Goal: Navigation & Orientation: Go to known website

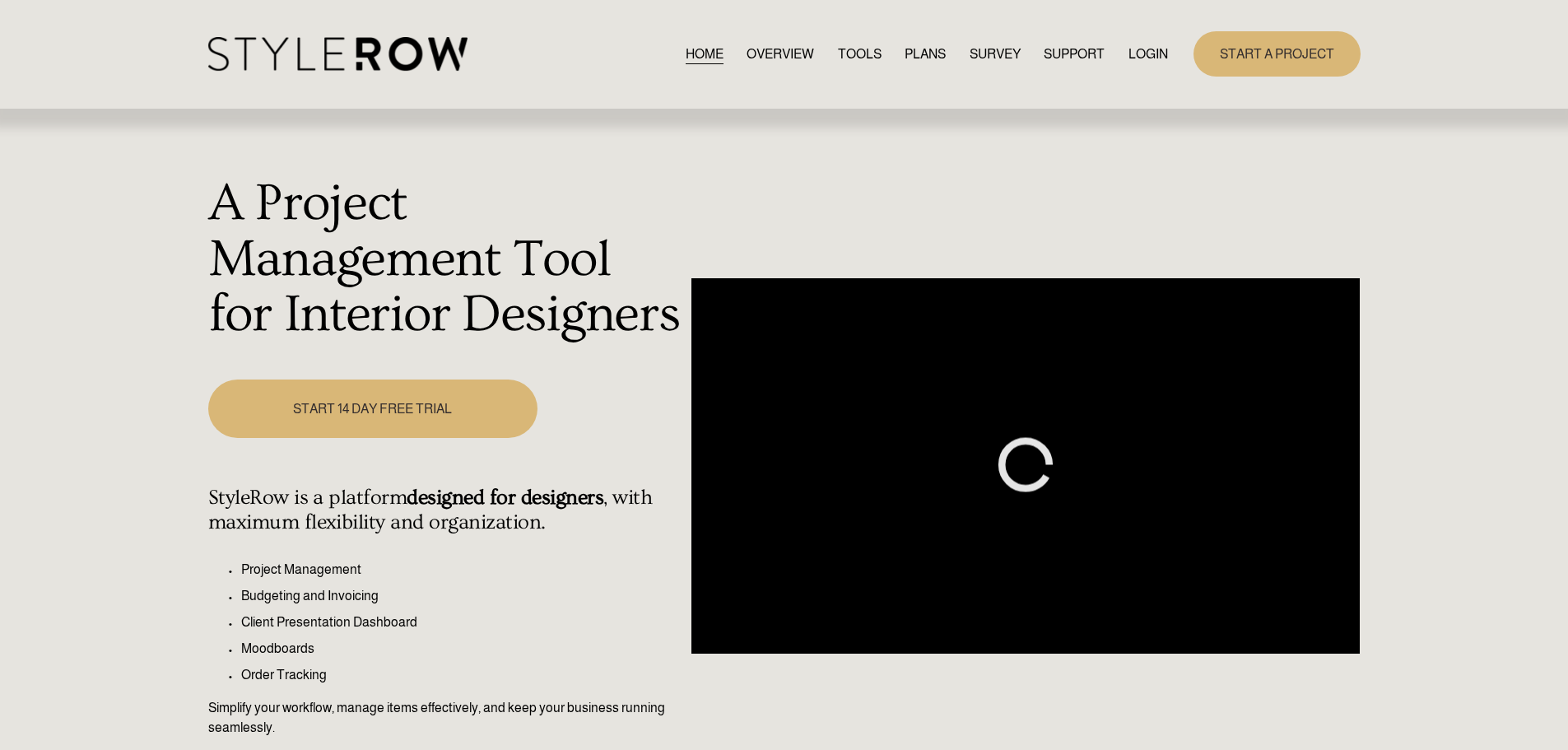
drag, startPoint x: 0, startPoint y: 0, endPoint x: 1133, endPoint y: 51, distance: 1134.1
click at [1133, 51] on link "LOGIN" at bounding box center [1148, 54] width 39 height 22
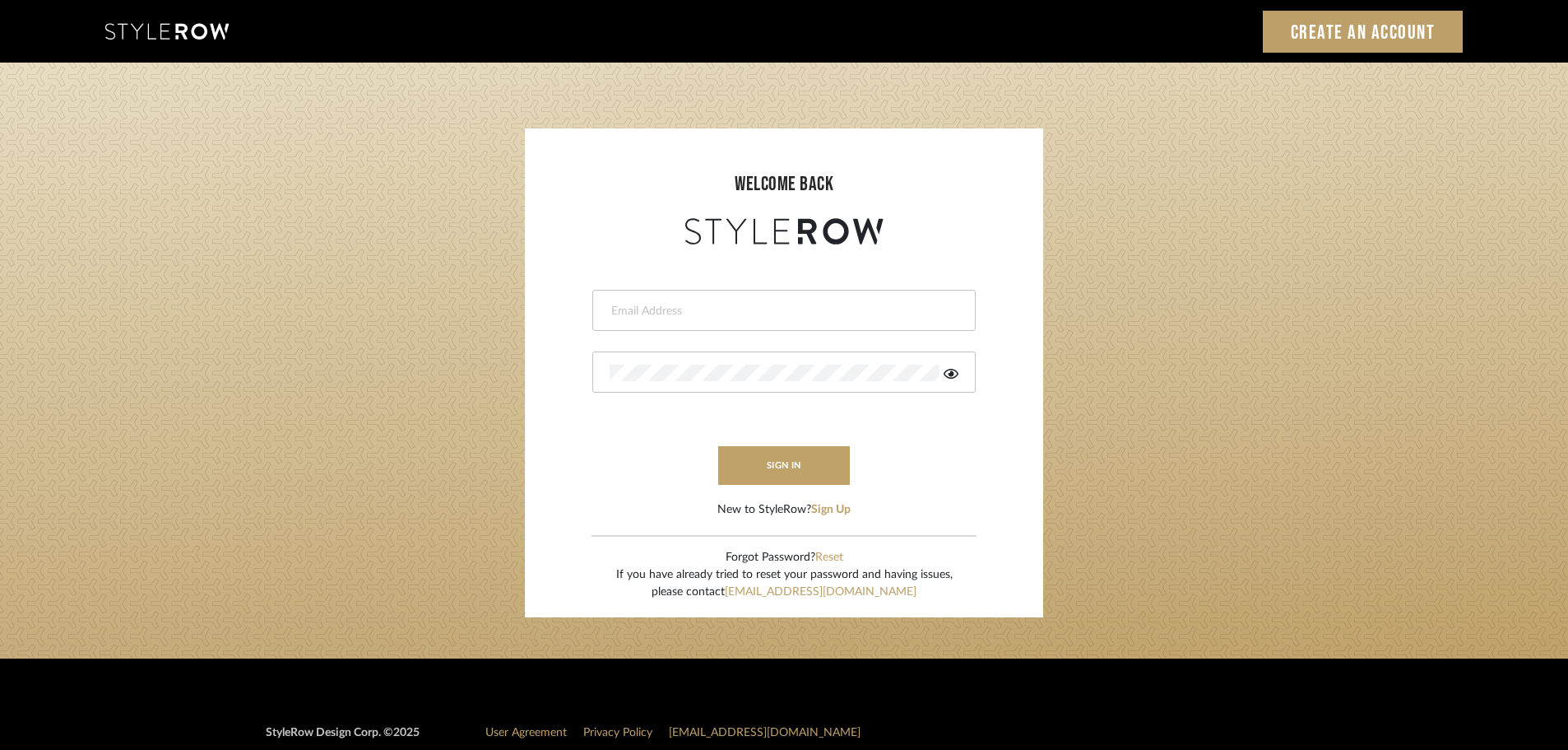
click at [639, 320] on div at bounding box center [784, 310] width 383 height 41
click at [620, 309] on input "email" at bounding box center [782, 311] width 345 height 17
type input "persimmon.design@outlook.com"
click at [767, 469] on button "sign in" at bounding box center [784, 465] width 132 height 39
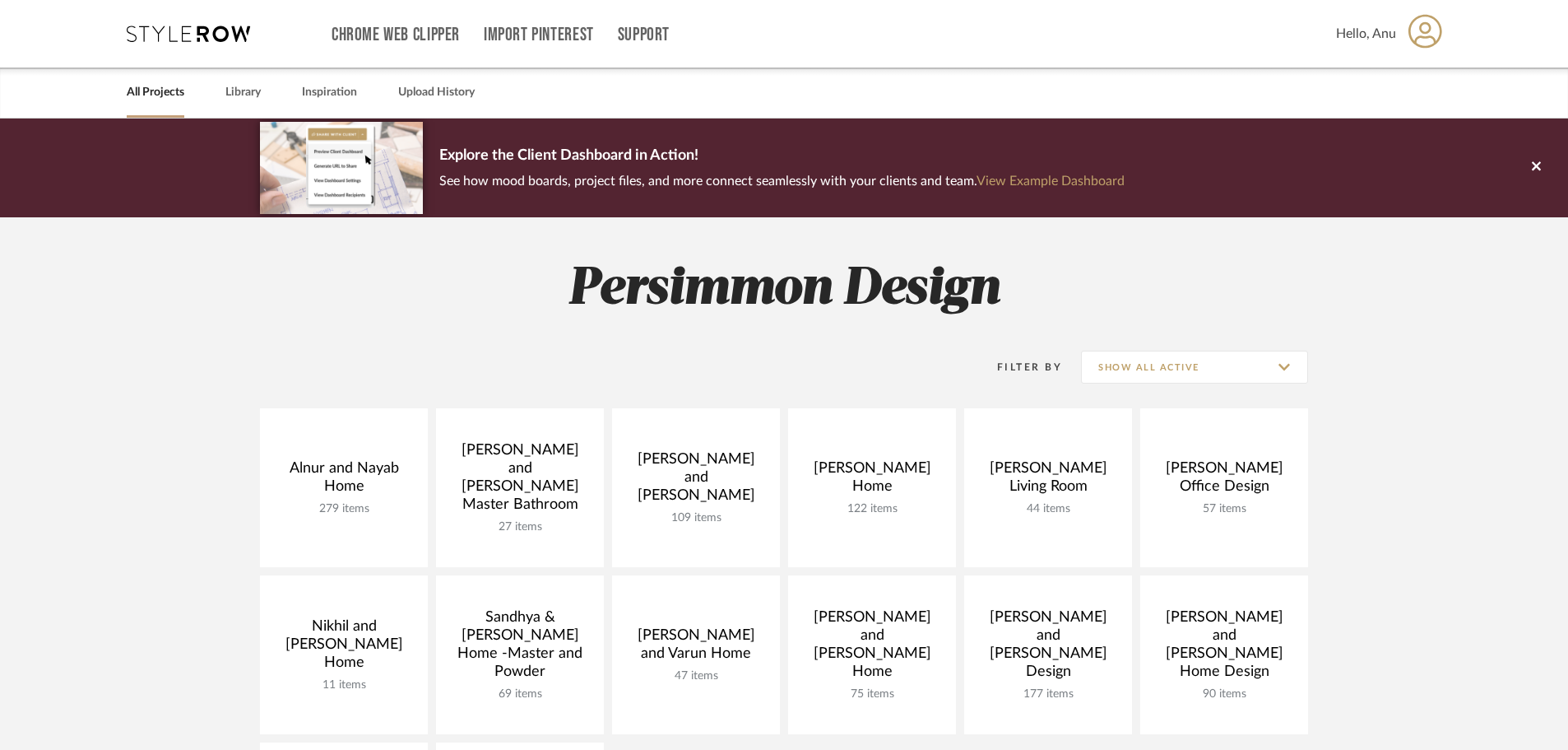
scroll to position [247, 0]
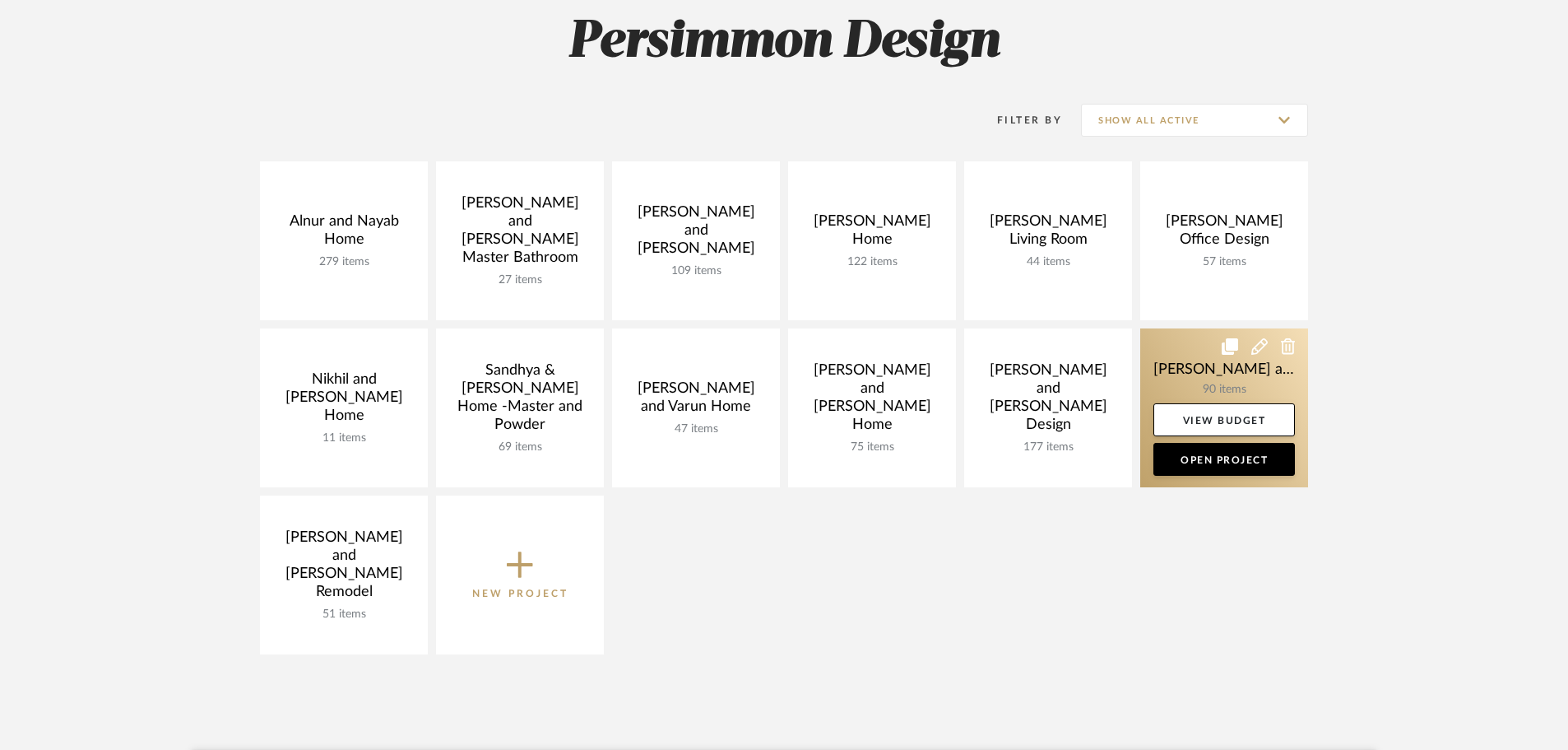
click at [1183, 363] on link at bounding box center [1223, 407] width 168 height 159
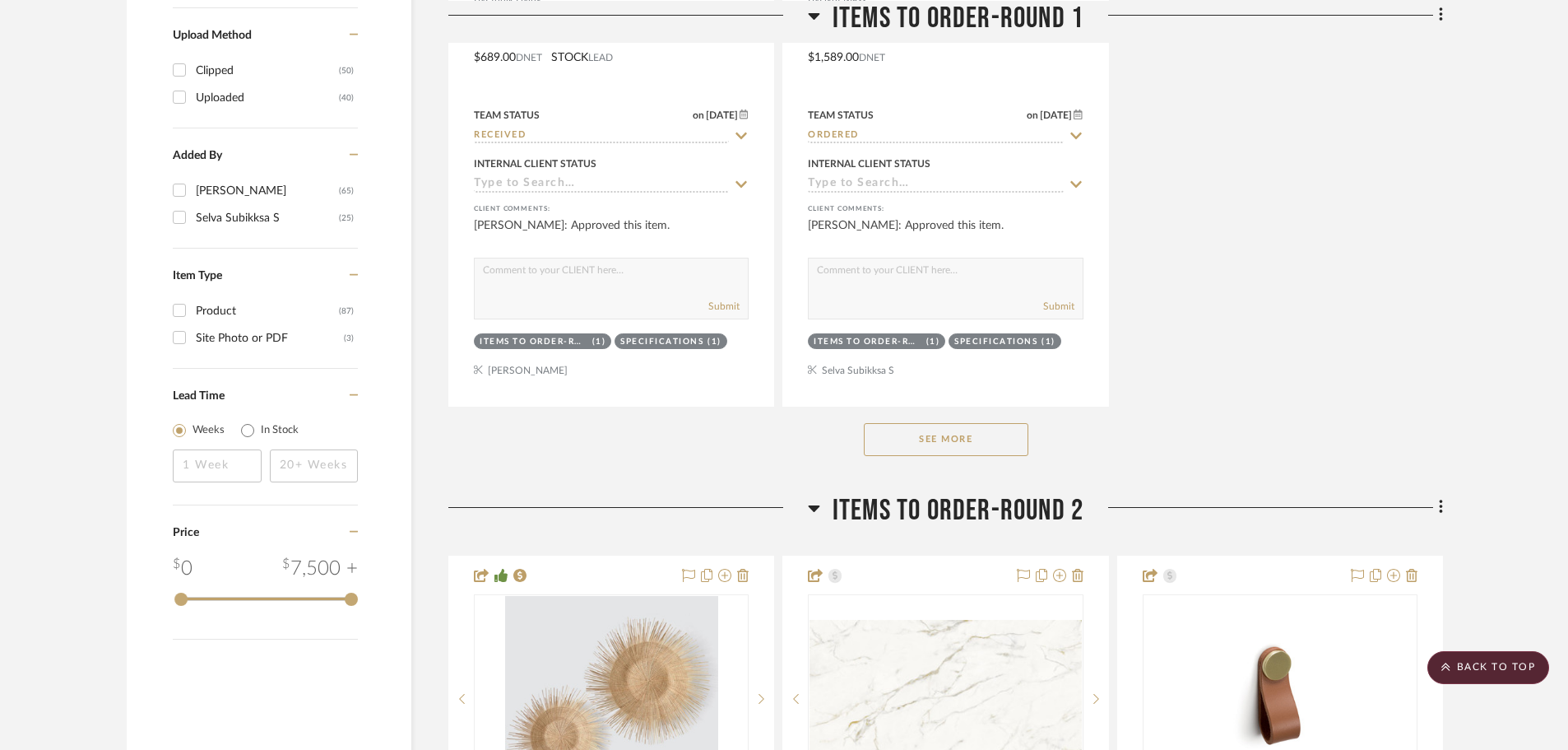
scroll to position [2387, 0]
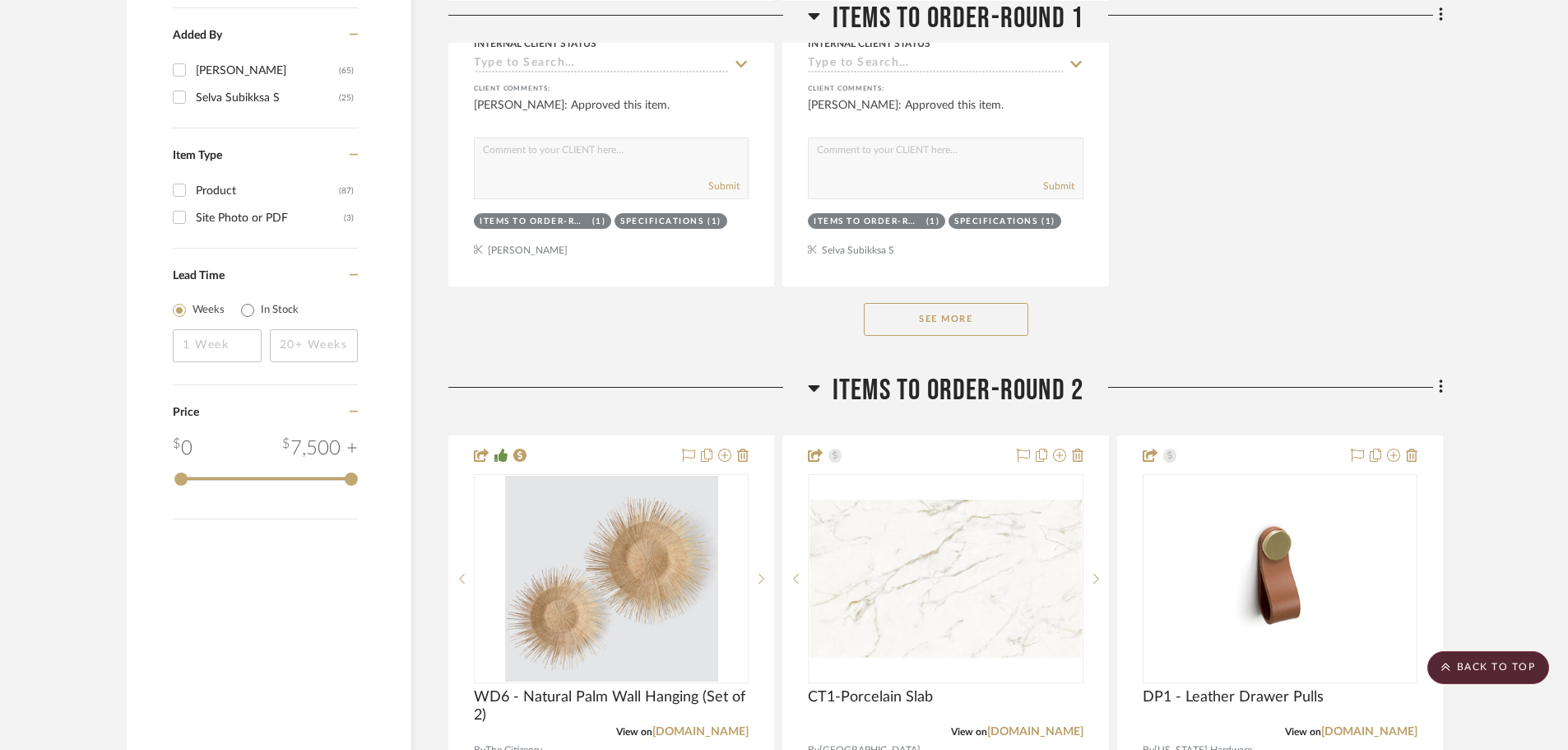
click at [917, 303] on button "See More" at bounding box center [946, 319] width 165 height 33
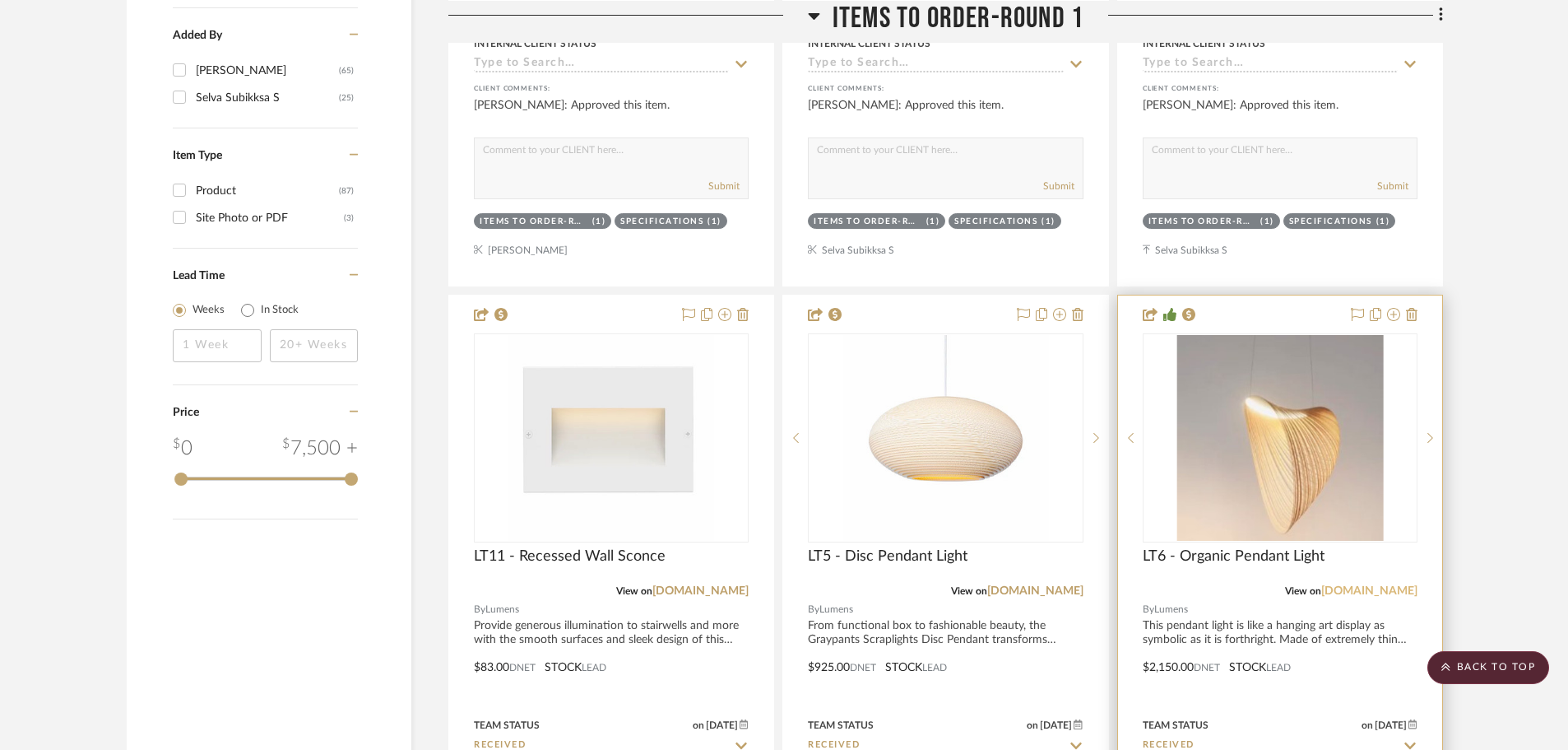
click at [1379, 585] on link "[DOMAIN_NAME]" at bounding box center [1368, 590] width 96 height 12
